Goal: Transaction & Acquisition: Purchase product/service

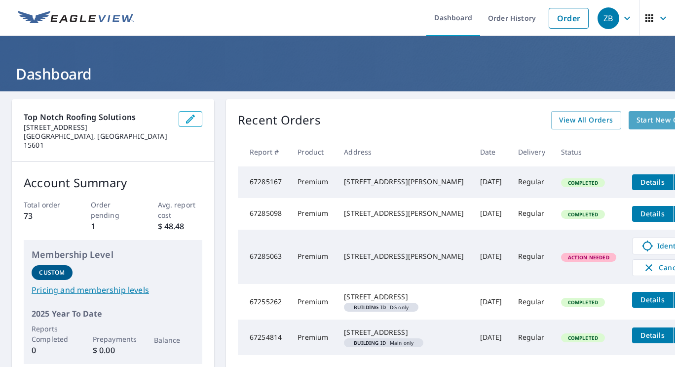
click at [637, 115] on span "Start New Order" at bounding box center [665, 120] width 57 height 12
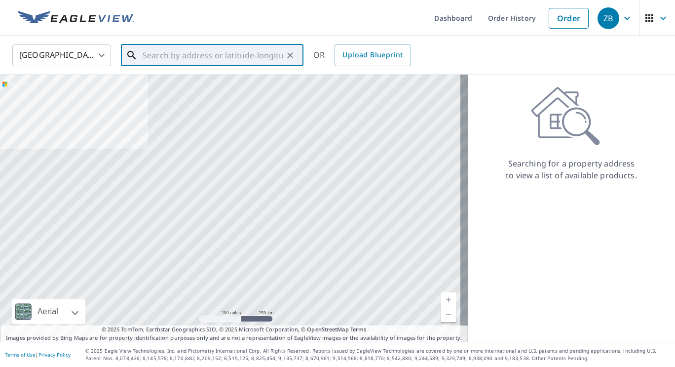
click at [215, 53] on input "text" at bounding box center [213, 55] width 141 height 28
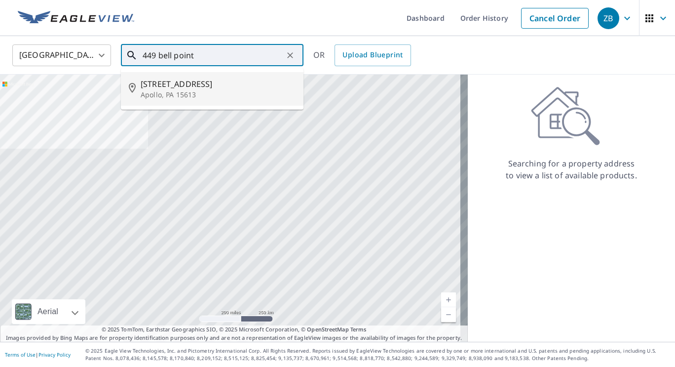
click at [200, 93] on p "Apollo, PA 15613" at bounding box center [218, 95] width 155 height 10
type input "[STREET_ADDRESS]"
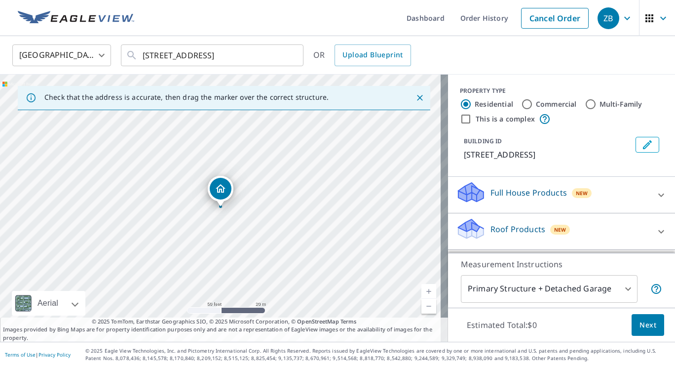
click at [637, 220] on div "Roof Products New" at bounding box center [561, 231] width 211 height 28
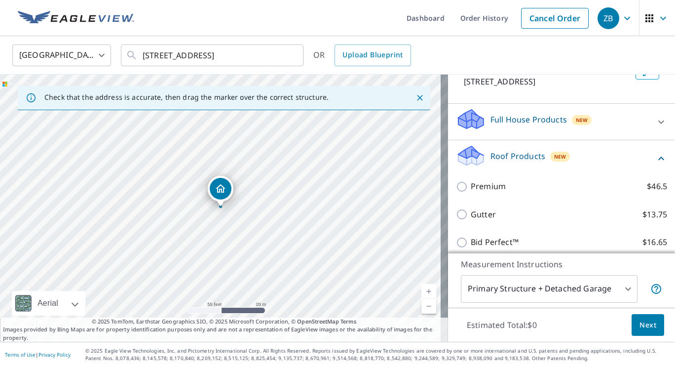
scroll to position [74, 0]
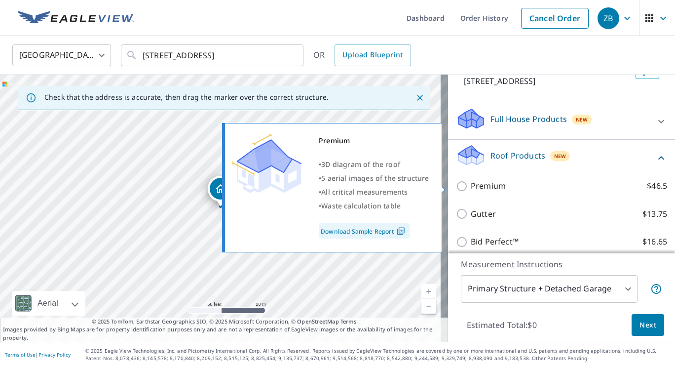
click at [471, 190] on p "Premium" at bounding box center [488, 186] width 35 height 12
click at [467, 190] on input "Premium $46.5" at bounding box center [463, 186] width 15 height 12
checkbox input "true"
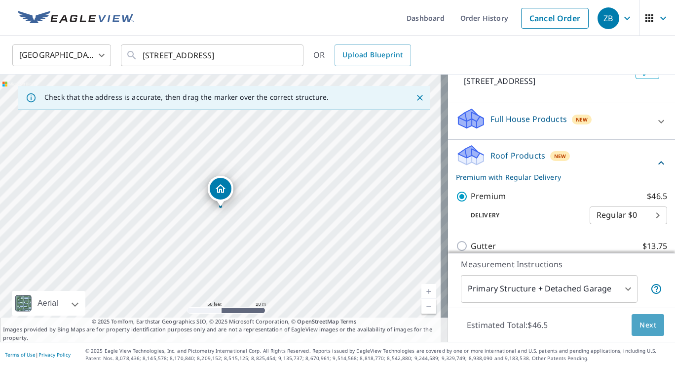
click at [641, 326] on span "Next" at bounding box center [648, 325] width 17 height 12
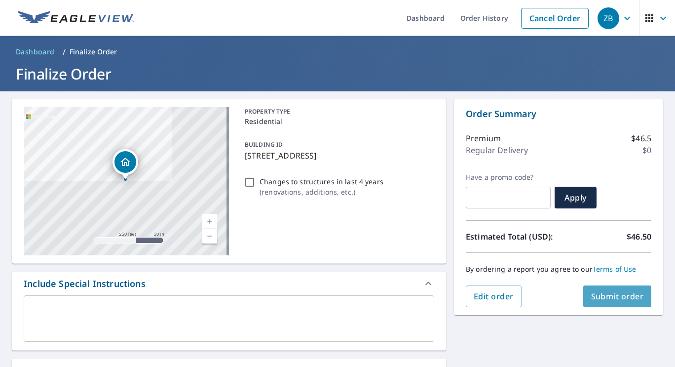
click at [605, 293] on span "Submit order" at bounding box center [617, 296] width 53 height 11
